Goal: Navigation & Orientation: Find specific page/section

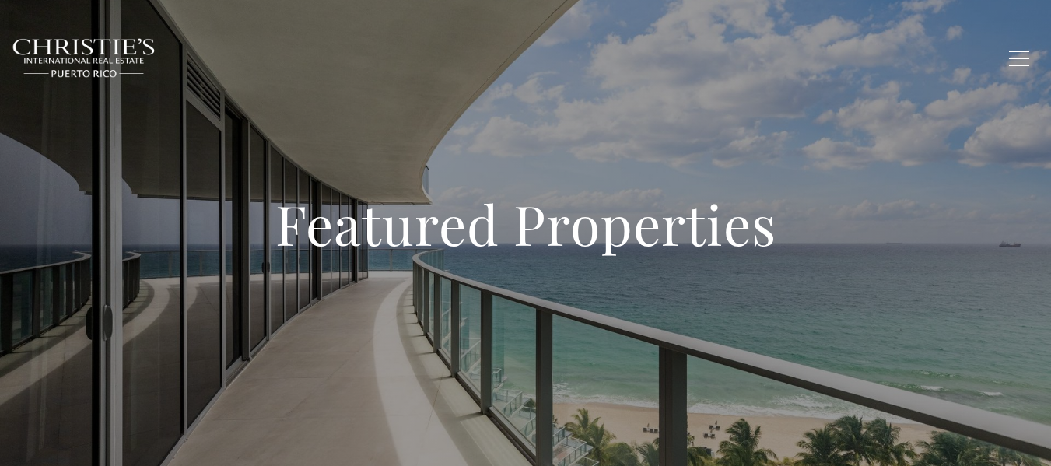
type input "**********"
type input "*********"
